Goal: Navigation & Orientation: Find specific page/section

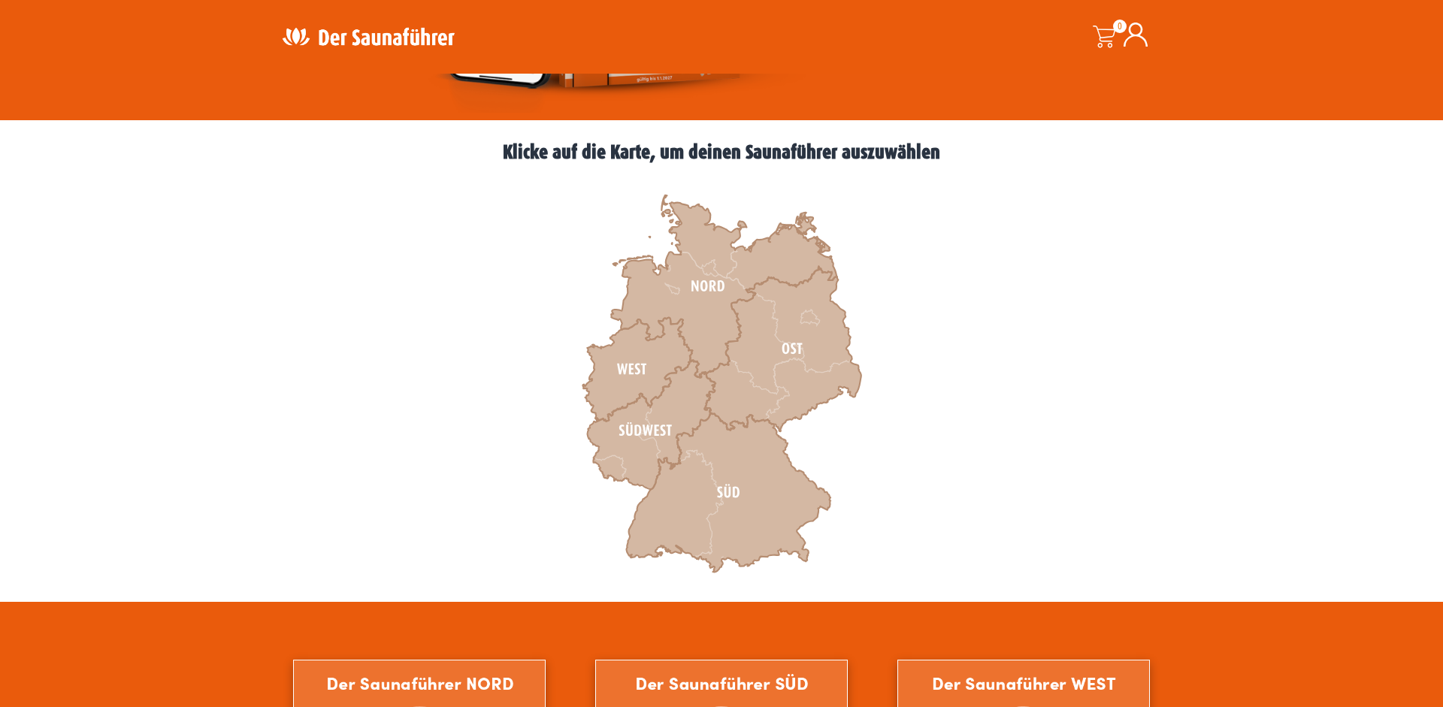
scroll to position [451, 0]
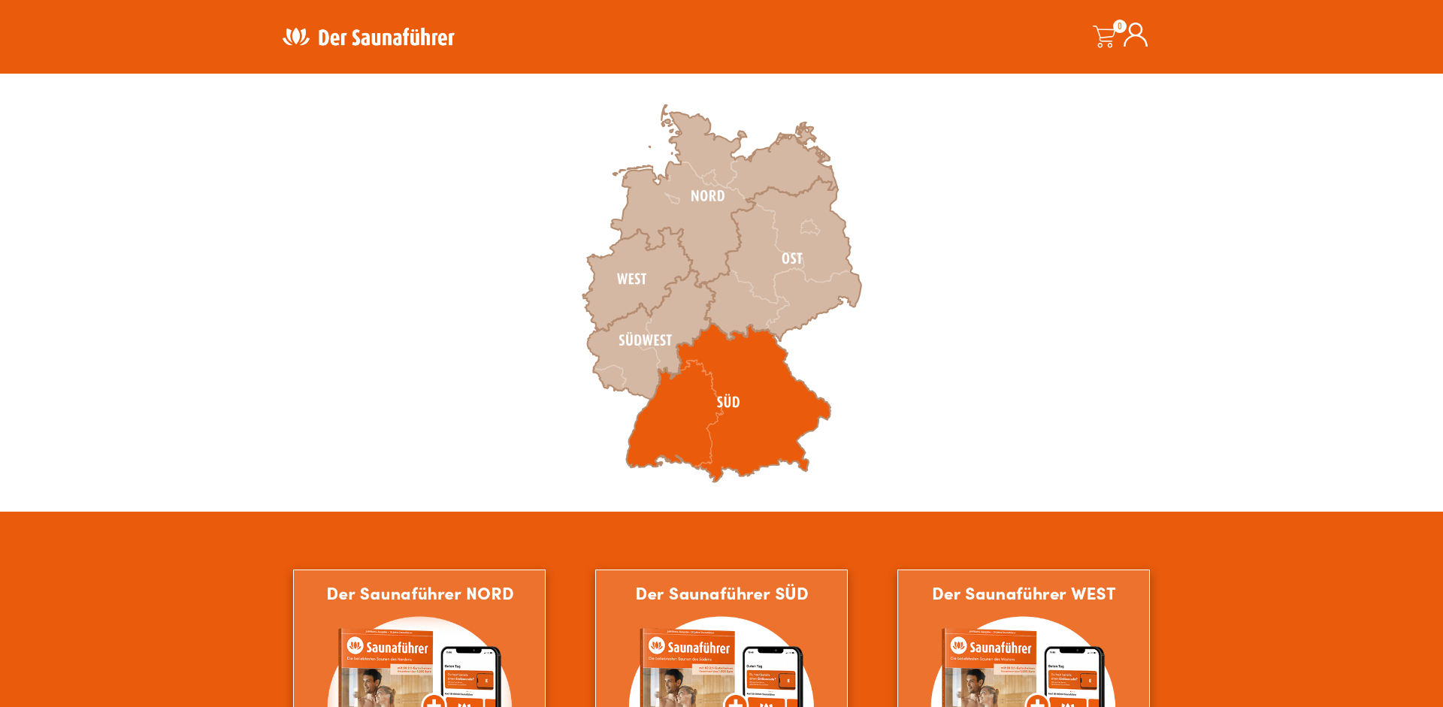
click at [758, 418] on icon at bounding box center [728, 402] width 204 height 159
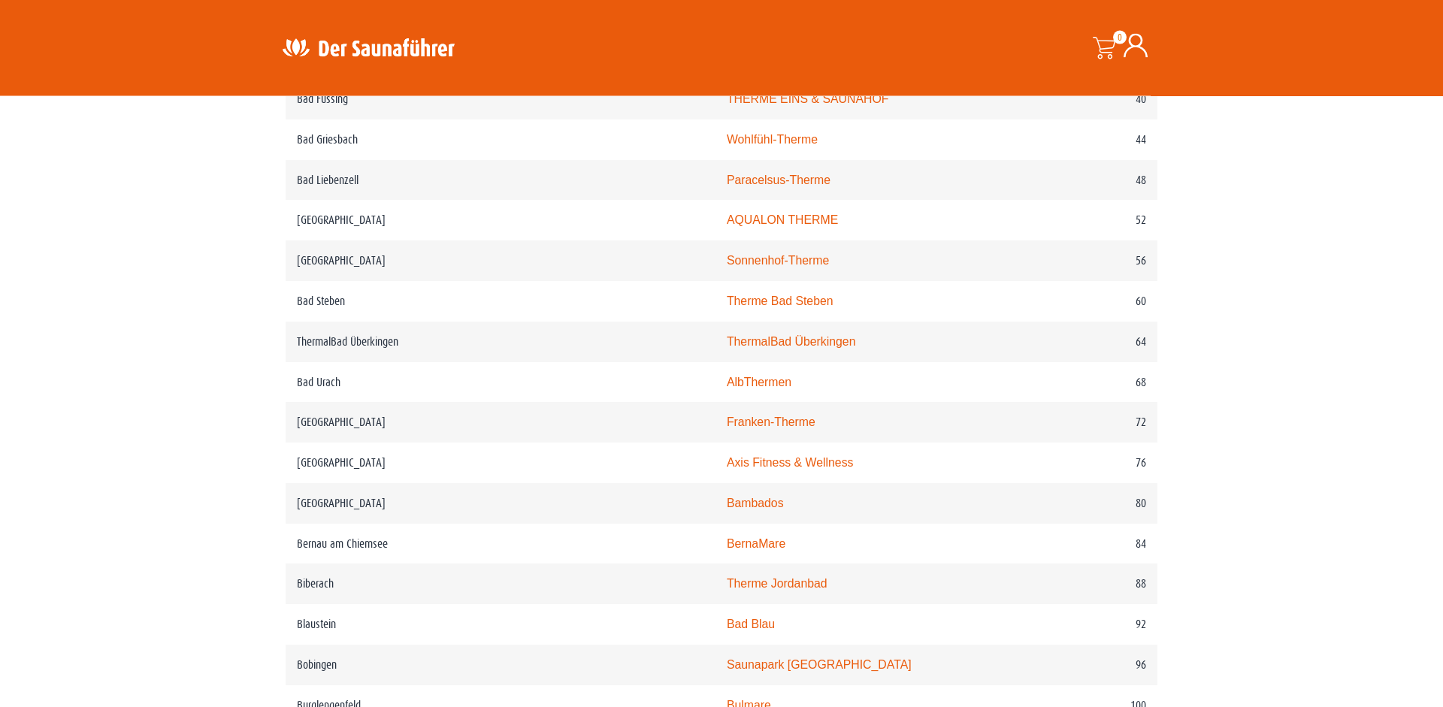
scroll to position [992, 0]
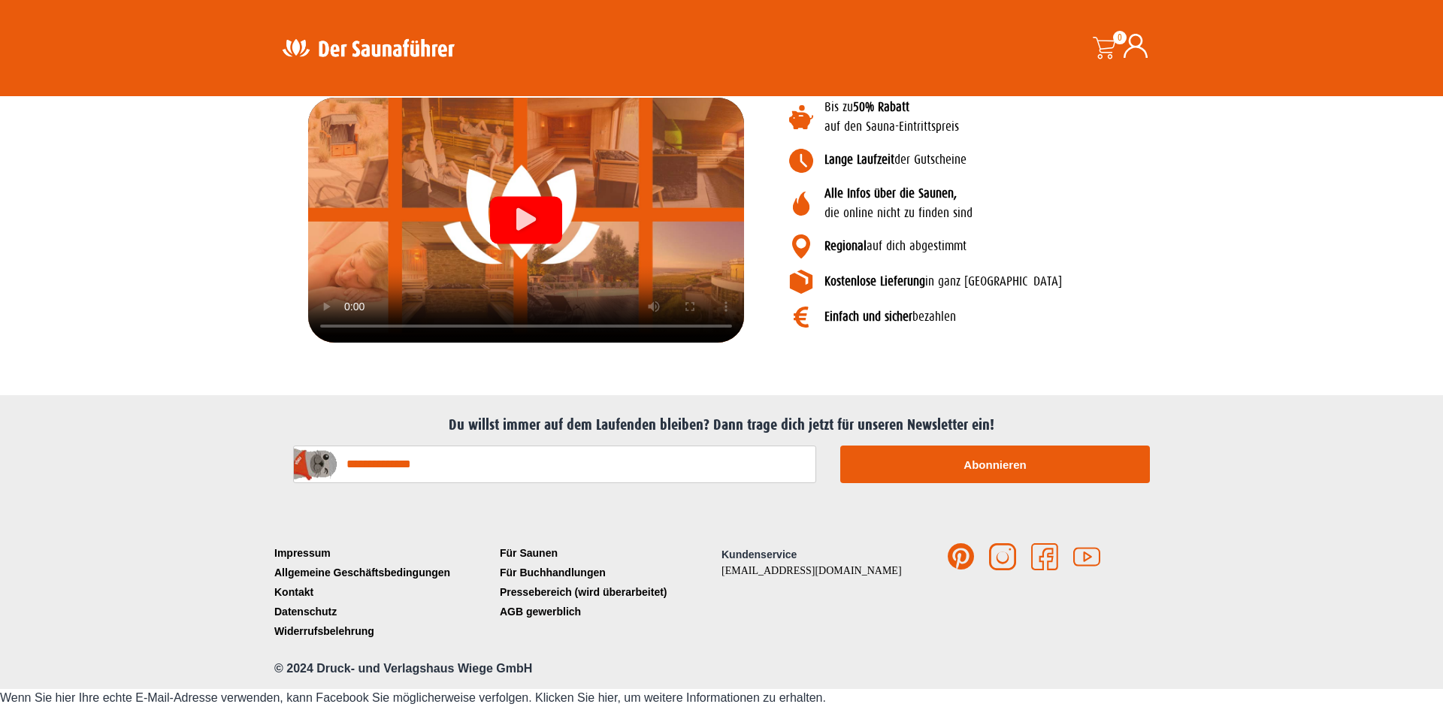
scroll to position [1863, 0]
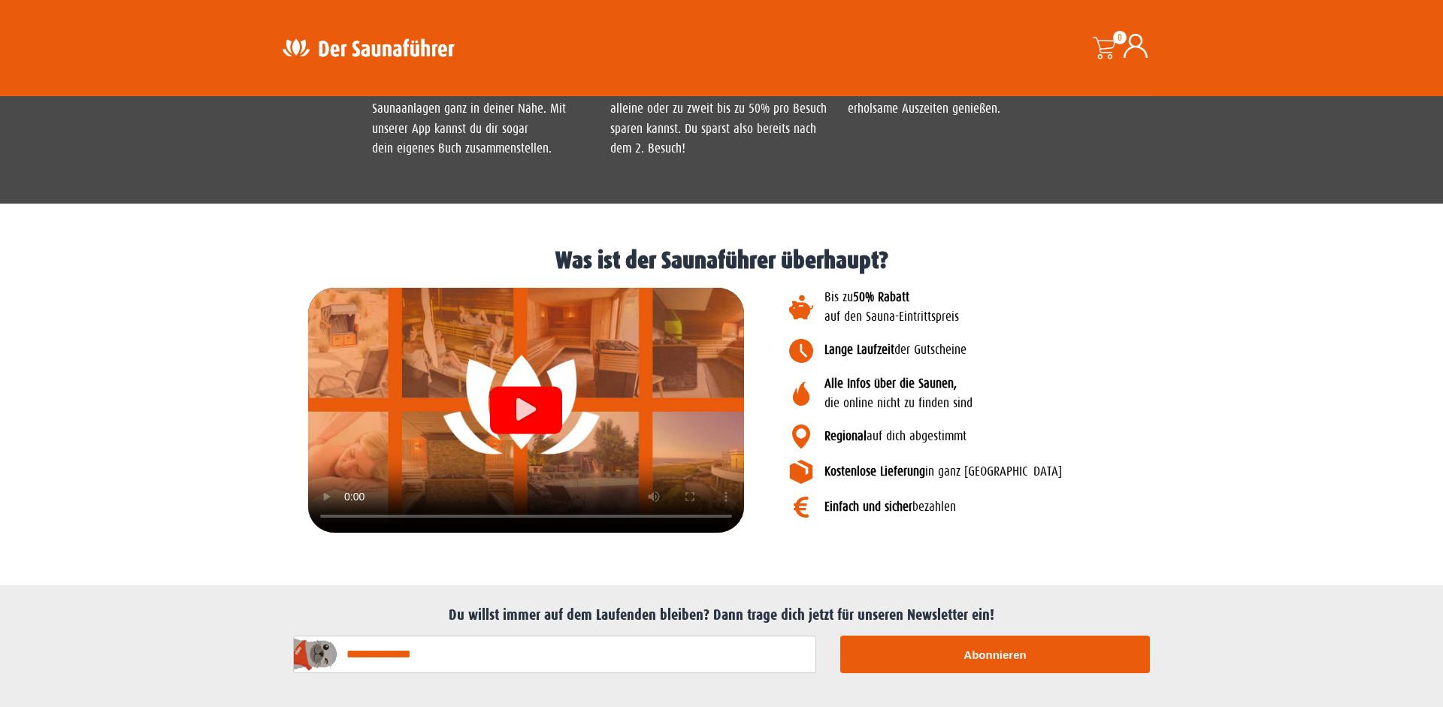
scroll to position [1533, 0]
